Goal: Information Seeking & Learning: Understand process/instructions

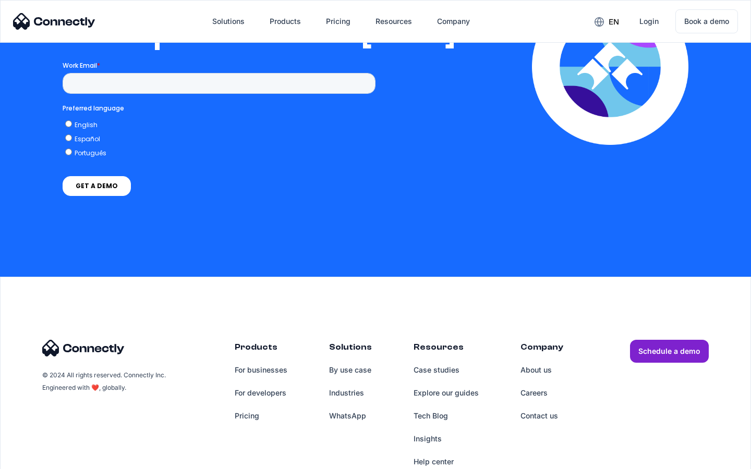
scroll to position [2130, 0]
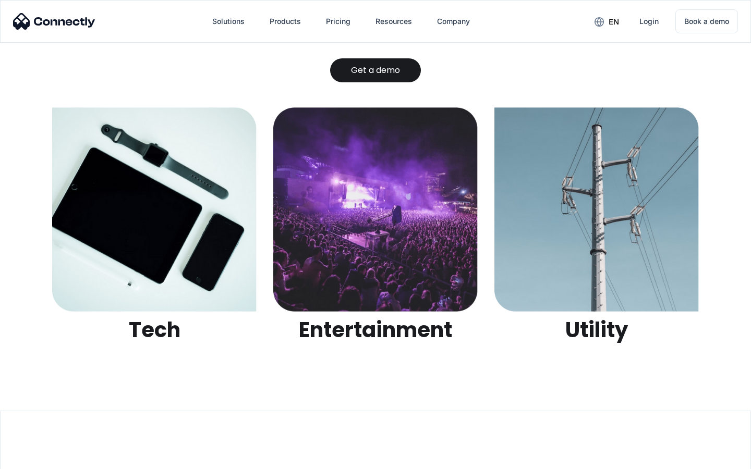
scroll to position [3288, 0]
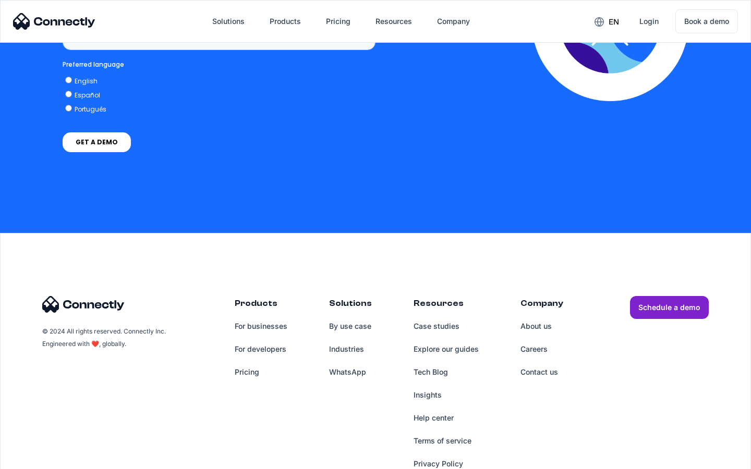
scroll to position [790, 0]
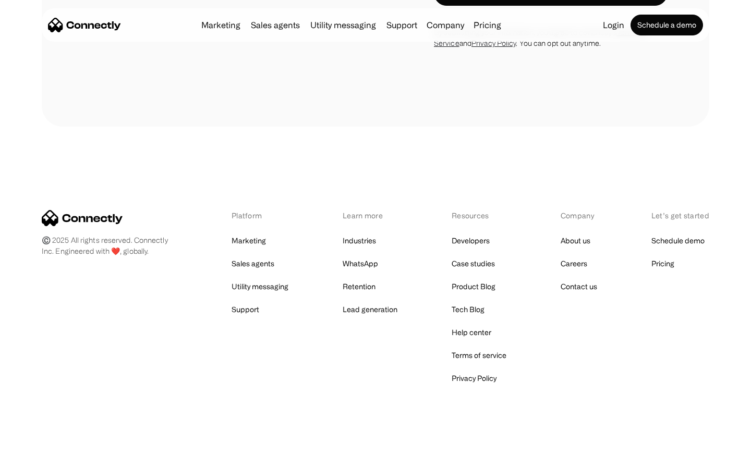
scroll to position [1763, 0]
